Goal: Information Seeking & Learning: Find specific fact

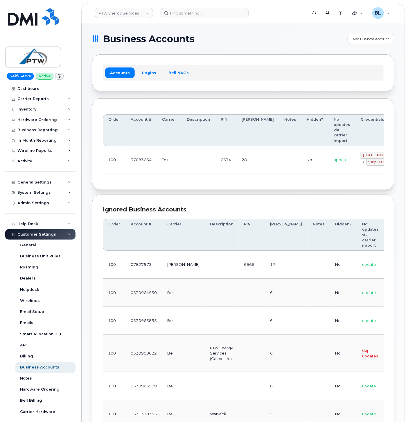
click at [188, 203] on div "Ignored Business Accounts Order Account # Carrier Description PIN Bill Day Note…" at bounding box center [243, 374] width 302 height 361
click at [177, 196] on div "Ignored Business Accounts Order Account # Carrier Description PIN Bill Day Note…" at bounding box center [243, 374] width 302 height 361
drag, startPoint x: 185, startPoint y: 160, endPoint x: 317, endPoint y: 150, distance: 132.2
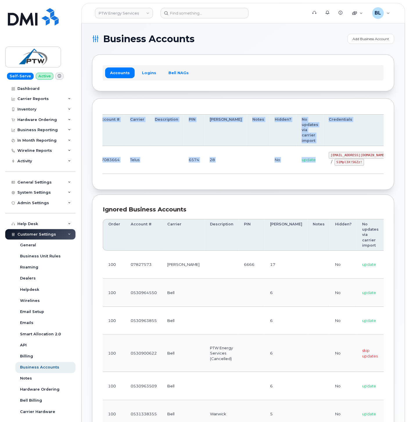
scroll to position [0, 34]
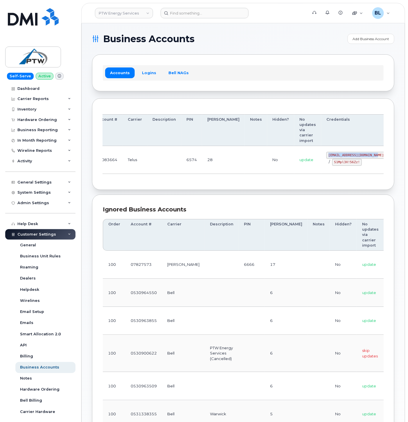
drag, startPoint x: 323, startPoint y: 153, endPoint x: 345, endPoint y: 157, distance: 21.5
click at [345, 157] on tr "100 37083664 Telus 6574 28 No update svc_simplex@ptwenergy.com / S1Mpl3X!56Zz! …" at bounding box center [247, 160] width 356 height 28
copy tr "svc_simplex@ptwenergy.com"
drag, startPoint x: 139, startPoint y: 173, endPoint x: 178, endPoint y: 170, distance: 38.7
click at [144, 172] on td "Telus" at bounding box center [135, 160] width 25 height 28
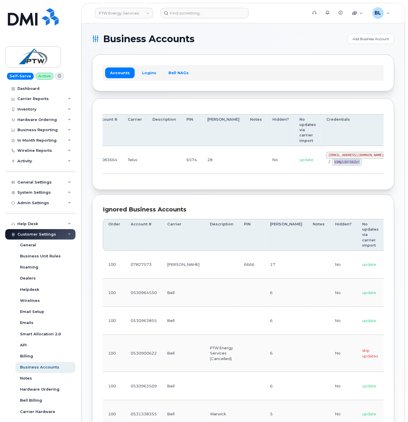
drag, startPoint x: 304, startPoint y: 163, endPoint x: 330, endPoint y: 166, distance: 26.0
click at [330, 166] on td "svc_simplex@ptwenergy.com / S1Mpl3X!56Zz!" at bounding box center [356, 160] width 70 height 28
copy code "S1Mpl3X!56Zz!"
click at [191, 127] on th "PIN" at bounding box center [191, 130] width 21 height 32
drag, startPoint x: 316, startPoint y: 155, endPoint x: 347, endPoint y: 155, distance: 30.5
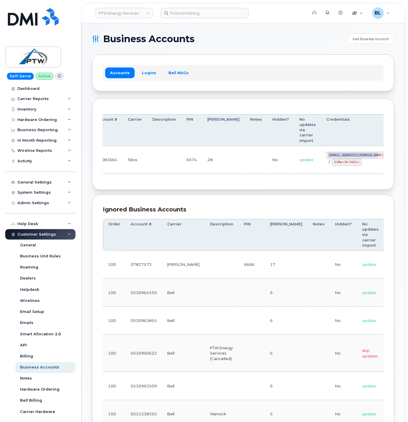
click at [347, 155] on td "svc_simplex@ptwenergy.com / S1Mpl3X!56Zz!" at bounding box center [356, 160] width 70 height 28
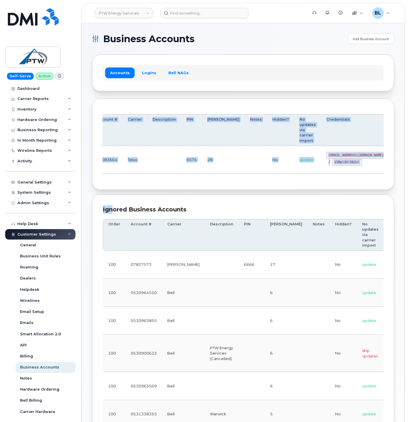
click at [115, 191] on section "Business Accounts Add Business Account Accounts Logins Bell NAGs Order Account …" at bounding box center [243, 346] width 302 height 625
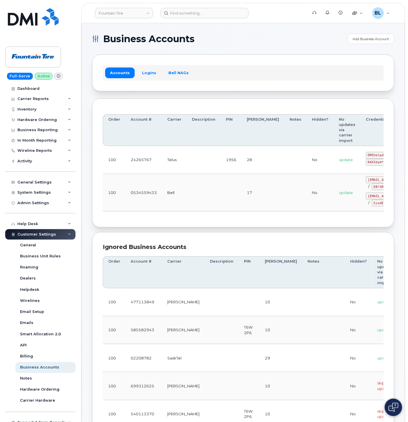
scroll to position [0, 29]
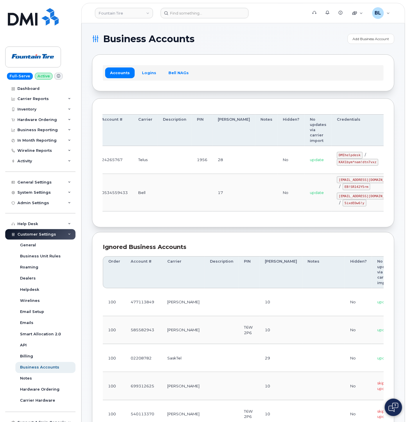
drag, startPoint x: 207, startPoint y: 165, endPoint x: 325, endPoint y: 169, distance: 118.3
drag, startPoint x: 309, startPoint y: 154, endPoint x: 330, endPoint y: 155, distance: 21.5
click at [337, 155] on code "DMIhelpdesk" at bounding box center [350, 155] width 26 height 7
copy code "DMIhelpdesk"
drag, startPoint x: 319, startPoint y: 164, endPoint x: 304, endPoint y: 164, distance: 15.1
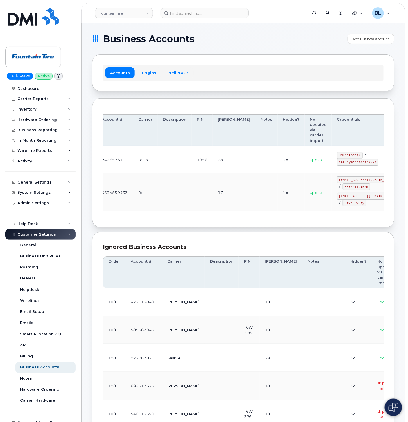
click at [337, 164] on code "KAX1bym*nam!dtn7vxz" at bounding box center [358, 162] width 42 height 7
drag, startPoint x: 304, startPoint y: 163, endPoint x: 343, endPoint y: 166, distance: 39.6
click at [343, 166] on td "DMIhelpdesk / KAX1bym*nam!dtn7vxz" at bounding box center [367, 160] width 70 height 28
copy code "KAX1bym*nam!dtn7vxz"
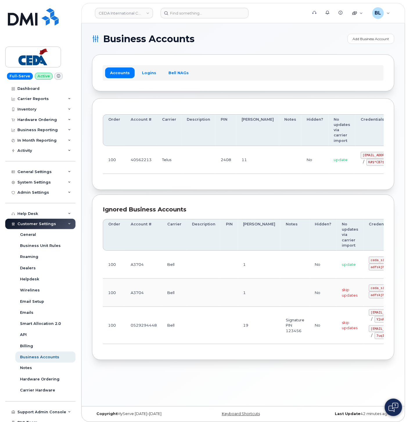
scroll to position [0, 34]
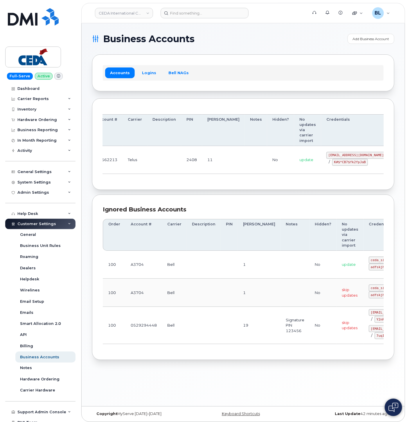
drag, startPoint x: 255, startPoint y: 152, endPoint x: 316, endPoint y: 156, distance: 61.4
drag, startPoint x: 301, startPoint y: 155, endPoint x: 342, endPoint y: 156, distance: 41.3
click at [346, 156] on td "simplex_SRV@cedagroup.com / K#$*CB7$fk2fpJaB" at bounding box center [356, 160] width 70 height 28
copy code "simplex_SRV@cedagroup.com"
click at [332, 165] on code "K#$*CB7$fk2fpJaB" at bounding box center [350, 162] width 36 height 7
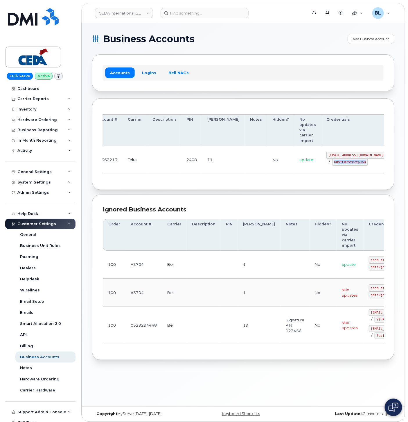
drag, startPoint x: 318, startPoint y: 164, endPoint x: 333, endPoint y: 164, distance: 15.4
click at [333, 164] on div "simplex_SRV@cedagroup.com / K#$*CB7$fk2fpJaB" at bounding box center [357, 159] width 60 height 14
copy code "K#$*CB7$fk2fpJaB"
click at [263, 10] on form at bounding box center [232, 13] width 143 height 10
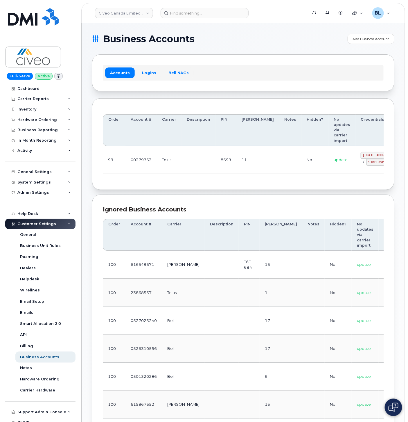
click at [278, 184] on div "Order Account # Carrier Description PIN [PERSON_NAME] Notes Hidden? No updates …" at bounding box center [243, 144] width 302 height 92
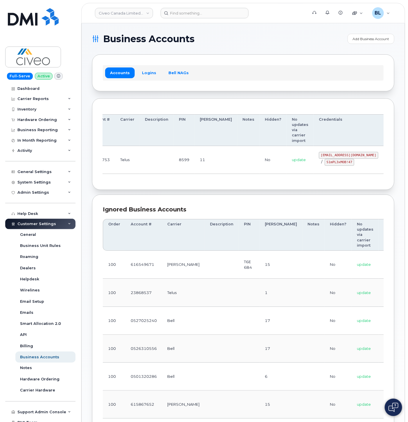
drag, startPoint x: 243, startPoint y: 148, endPoint x: 326, endPoint y: 151, distance: 83.4
drag, startPoint x: 291, startPoint y: 156, endPoint x: 344, endPoint y: 155, distance: 52.9
click at [344, 155] on code "[EMAIL_ADDRESS][DOMAIN_NAME]" at bounding box center [349, 155] width 60 height 7
copy code "[EMAIL_ADDRESS][DOMAIN_NAME]"
click at [211, 185] on div "Order Account # Carrier Description PIN [PERSON_NAME] Notes Hidden? No updates …" at bounding box center [243, 144] width 302 height 92
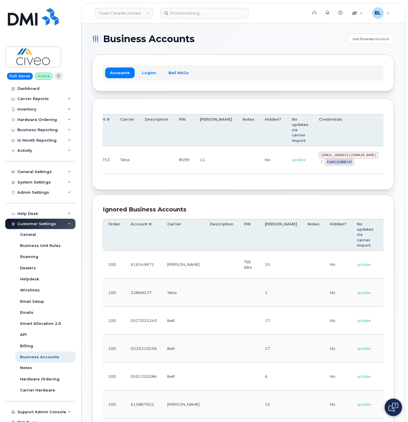
drag, startPoint x: 296, startPoint y: 162, endPoint x: 320, endPoint y: 164, distance: 23.9
click at [325, 164] on code "S1mPL3xMOB!47" at bounding box center [340, 162] width 30 height 7
copy code "S1mPL3xMOB!47"
click at [289, 33] on div "Business Accounts Add Business Account Accounts Logins Bell NAGs Order Account …" at bounding box center [243, 306] width 323 height 566
